Goal: Transaction & Acquisition: Purchase product/service

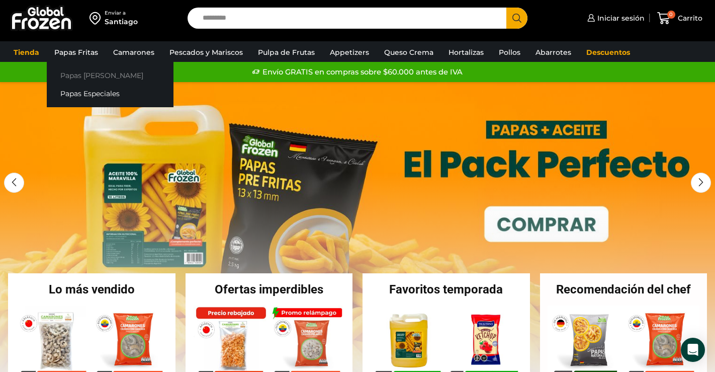
click at [90, 72] on link "Papas [PERSON_NAME]" at bounding box center [110, 75] width 127 height 19
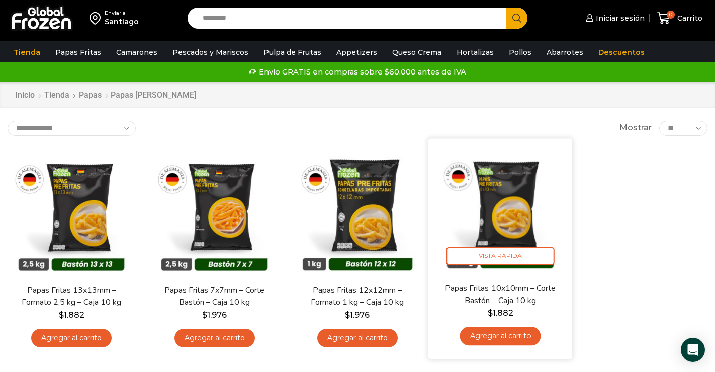
click at [506, 245] on img at bounding box center [500, 210] width 129 height 129
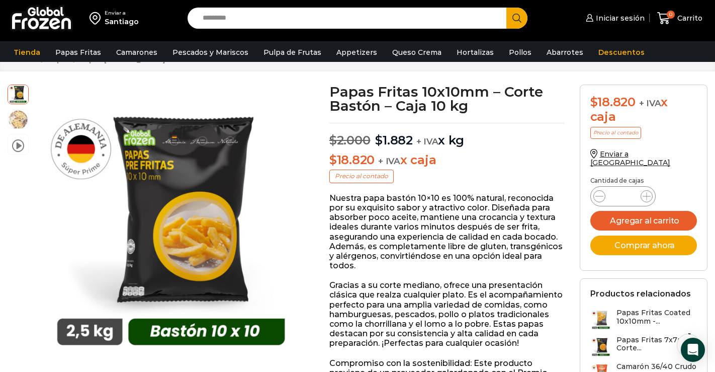
scroll to position [38, 0]
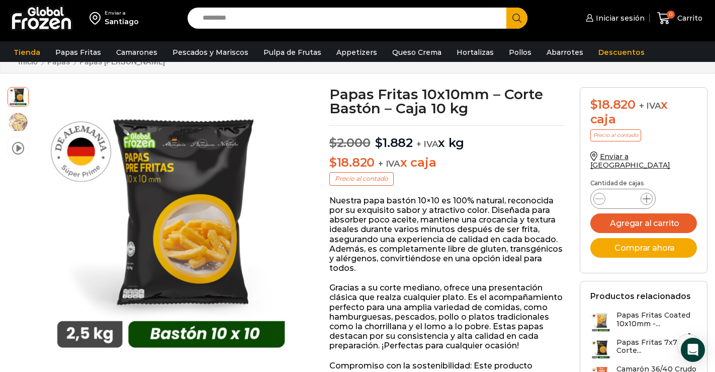
click at [647, 195] on icon at bounding box center [647, 199] width 8 height 8
type input "*"
click at [661, 219] on button "Agregar al carrito" at bounding box center [643, 223] width 107 height 20
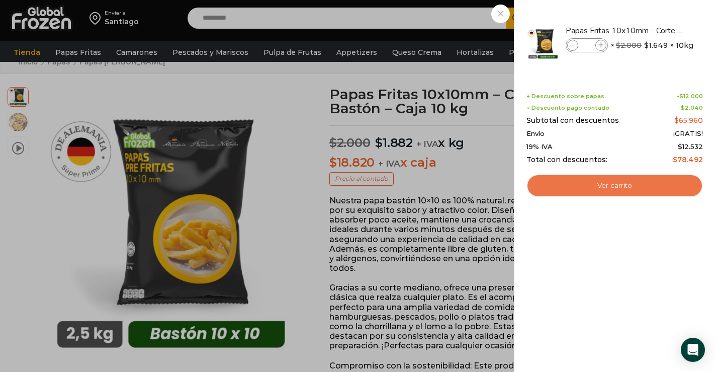
click at [637, 188] on link "Ver carrito" at bounding box center [614, 185] width 176 height 23
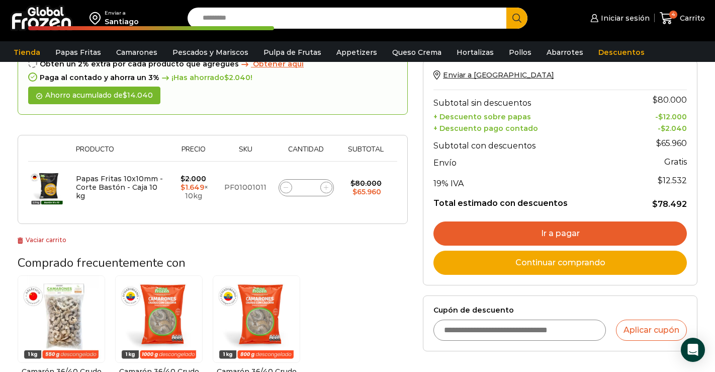
scroll to position [117, 0]
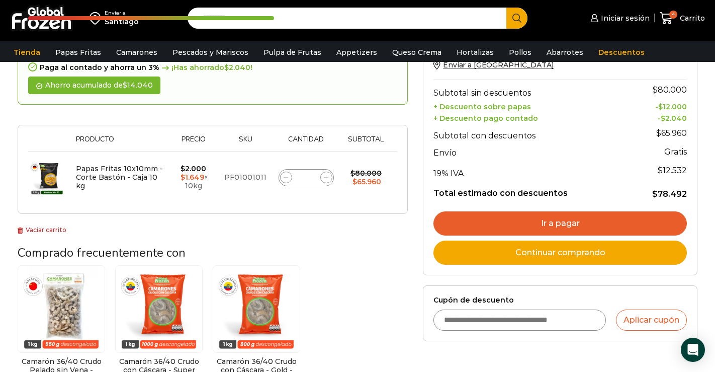
click at [543, 219] on link "Ir a pagar" at bounding box center [559, 223] width 253 height 24
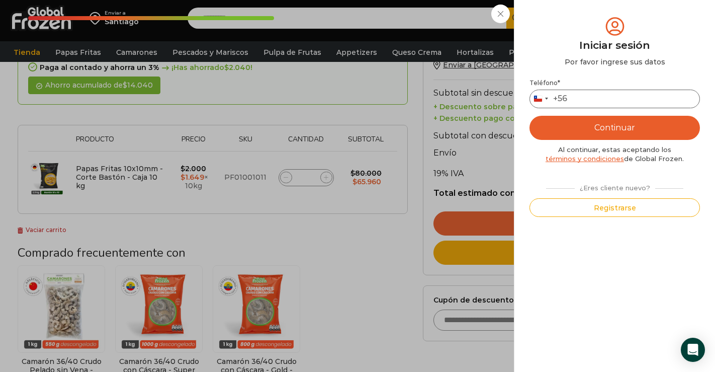
click at [580, 102] on input "Teléfono *" at bounding box center [614, 99] width 170 height 19
type input "*"
type input "*********"
click at [635, 130] on button "Continuar" at bounding box center [614, 128] width 170 height 24
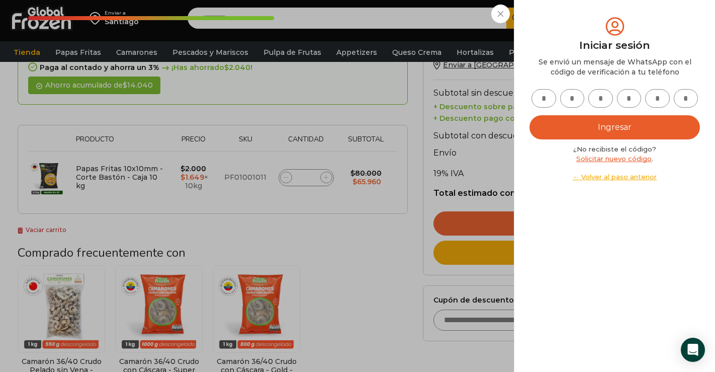
click at [549, 102] on input "text" at bounding box center [543, 98] width 25 height 19
type input "*"
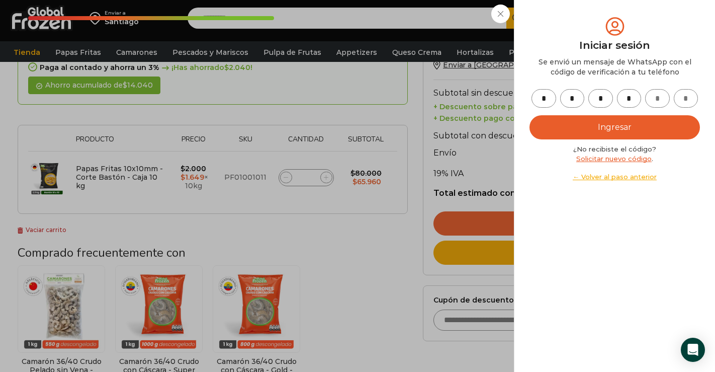
type input "*"
click at [582, 127] on button "Ingresar" at bounding box center [614, 127] width 170 height 24
click at [598, 128] on button "Ingresar" at bounding box center [614, 127] width 170 height 24
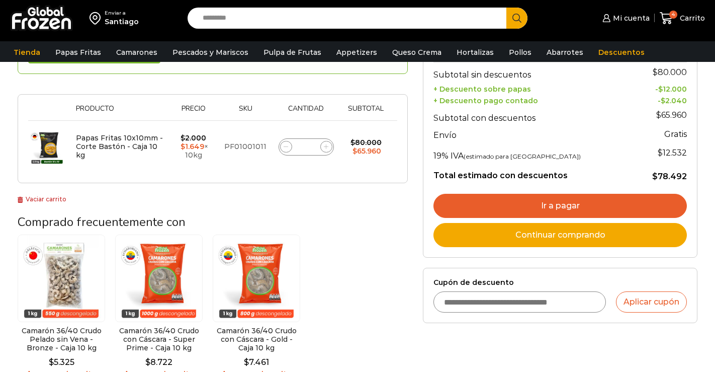
scroll to position [117, 0]
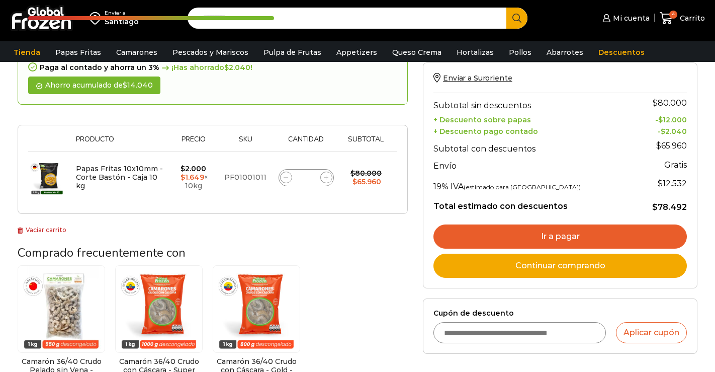
click at [525, 202] on div "Enviar a Suroriente Subtotal sin descuentos $ 80.000 + Descuento sobre papas - …" at bounding box center [559, 175] width 253 height 204
click at [533, 241] on link "Ir a pagar" at bounding box center [559, 236] width 253 height 24
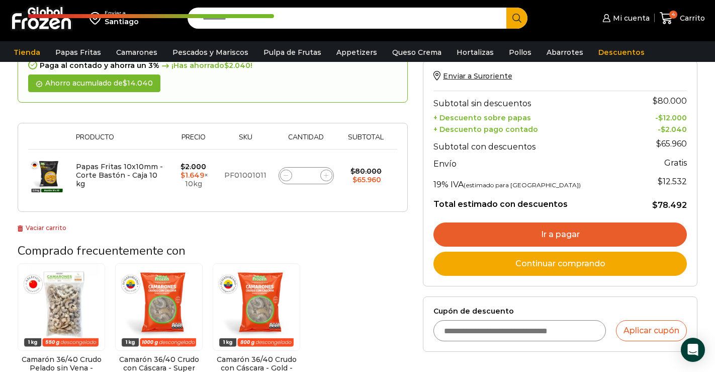
scroll to position [121, 0]
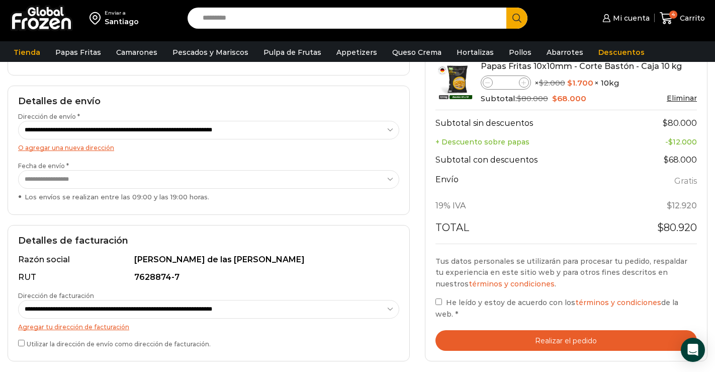
scroll to position [185, 0]
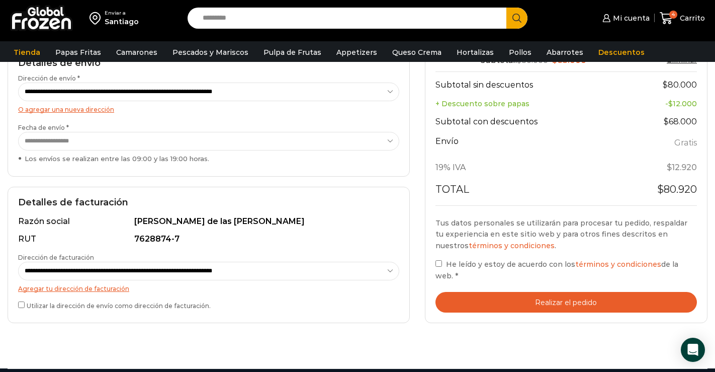
click at [536, 299] on button "Realizar el pedido" at bounding box center [566, 302] width 262 height 21
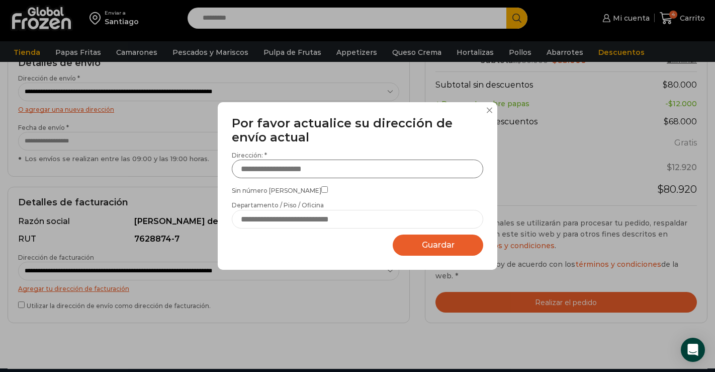
click at [306, 166] on input "Dirección: *" at bounding box center [357, 168] width 251 height 19
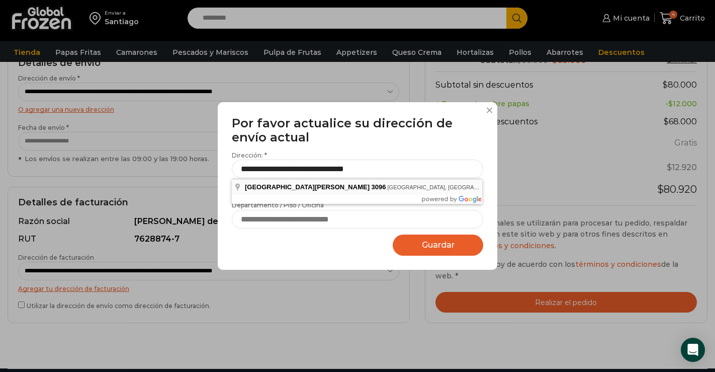
type input "**********"
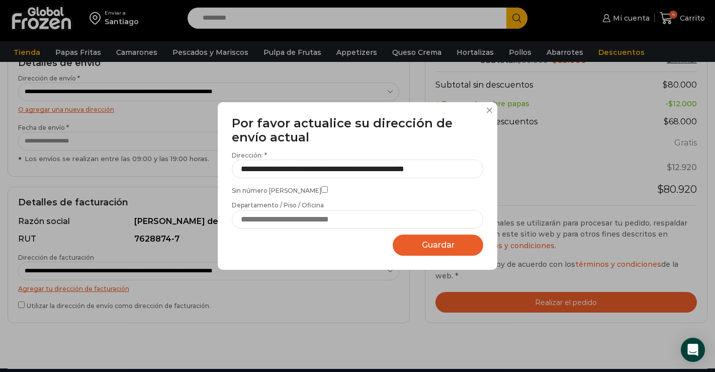
click at [429, 248] on span "Guardar" at bounding box center [438, 245] width 33 height 10
select select "*******"
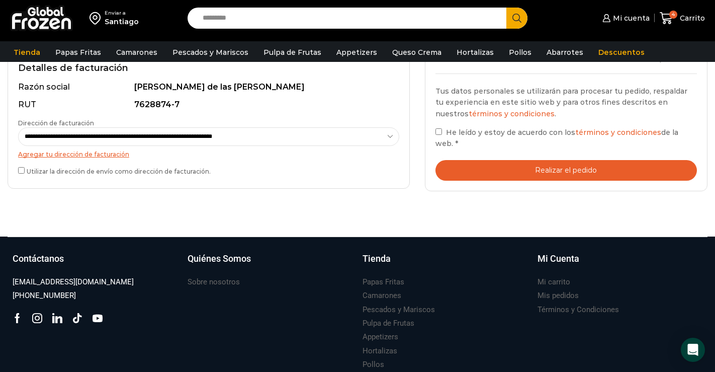
scroll to position [292, 0]
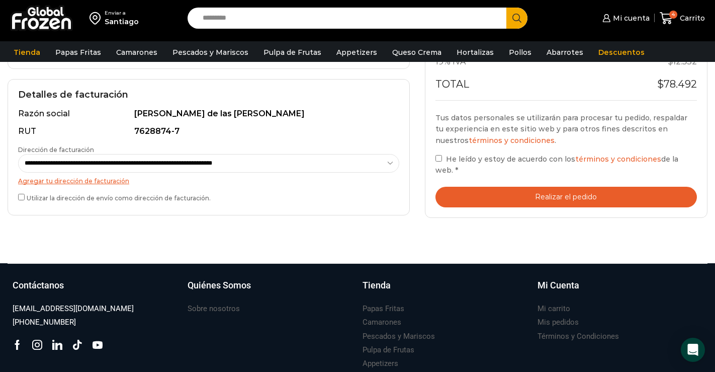
click at [480, 198] on button "Realizar el pedido" at bounding box center [566, 197] width 262 height 21
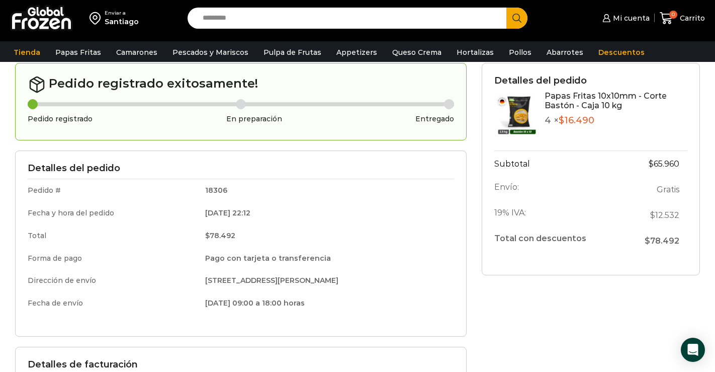
scroll to position [38, 0]
